Goal: Information Seeking & Learning: Learn about a topic

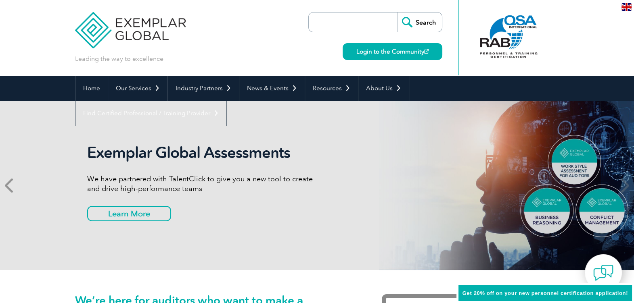
click at [12, 185] on icon at bounding box center [10, 185] width 10 height 0
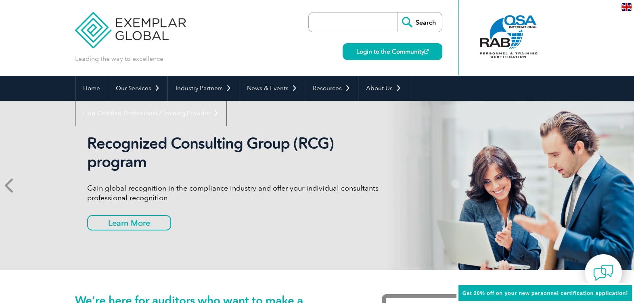
click at [12, 185] on icon at bounding box center [10, 185] width 10 height 0
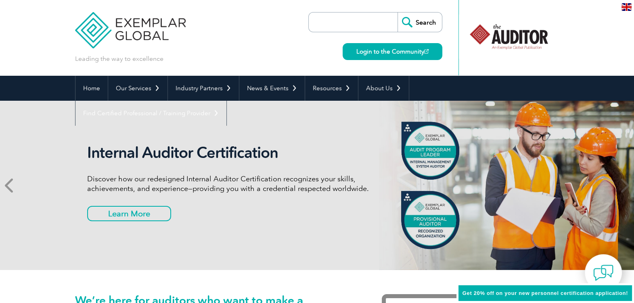
click at [12, 185] on icon at bounding box center [10, 185] width 10 height 0
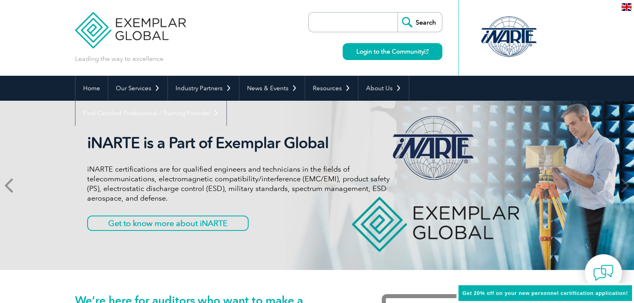
click at [12, 185] on icon at bounding box center [10, 185] width 10 height 0
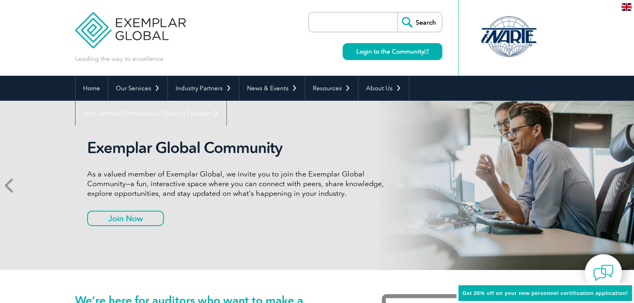
click at [12, 185] on icon at bounding box center [10, 185] width 10 height 0
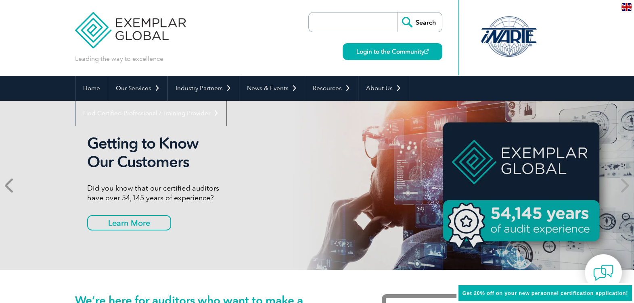
click at [12, 185] on icon at bounding box center [10, 185] width 10 height 0
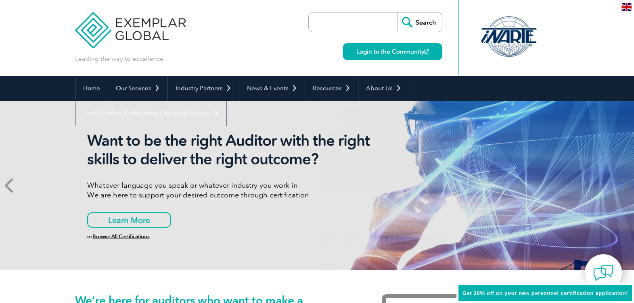
click at [12, 185] on icon at bounding box center [10, 185] width 10 height 0
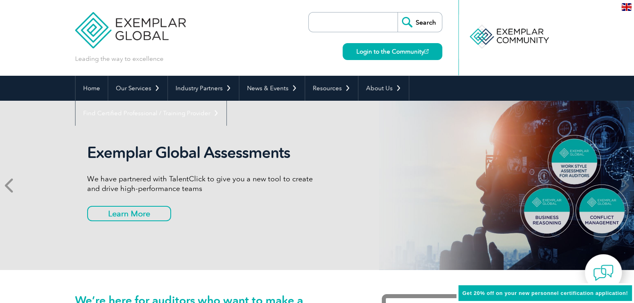
click at [12, 185] on icon at bounding box center [10, 185] width 10 height 0
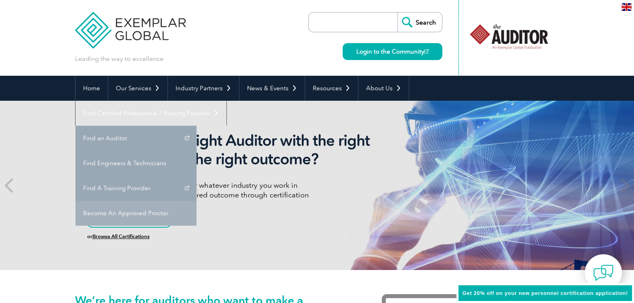
click at [196, 201] on link "Become An Approved Proctor" at bounding box center [135, 213] width 121 height 25
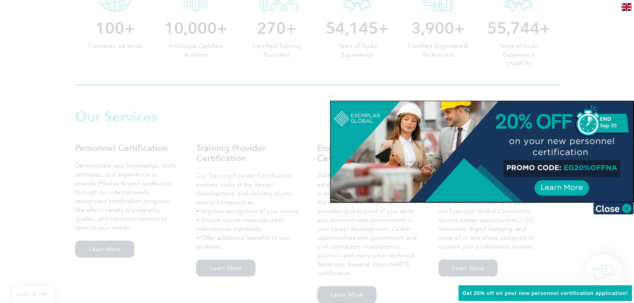
scroll to position [591, 0]
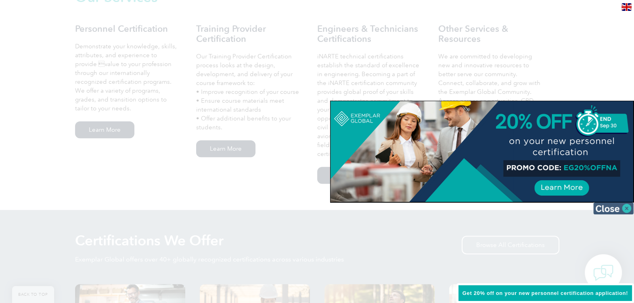
click at [630, 208] on img at bounding box center [613, 208] width 40 height 12
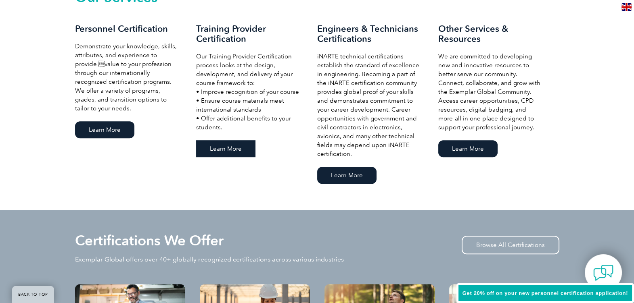
click at [218, 145] on link "Learn More" at bounding box center [225, 148] width 59 height 17
click at [109, 122] on link "Learn More" at bounding box center [104, 129] width 59 height 17
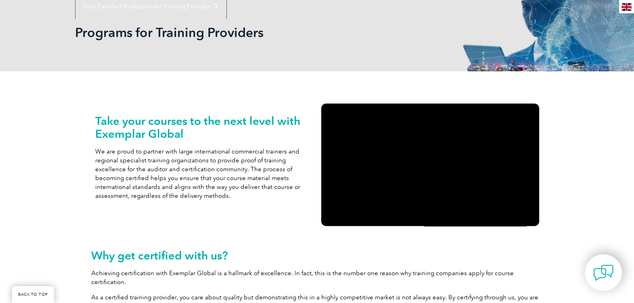
scroll to position [109, 0]
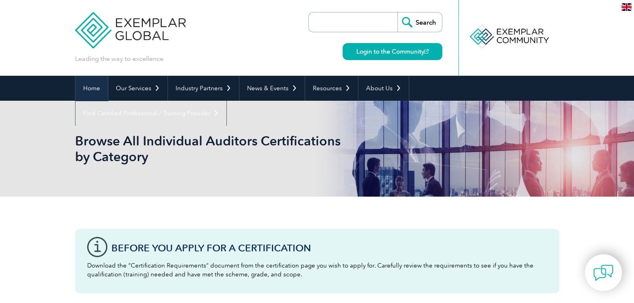
click at [87, 88] on link "Home" at bounding box center [91, 88] width 32 height 25
